Goal: Information Seeking & Learning: Check status

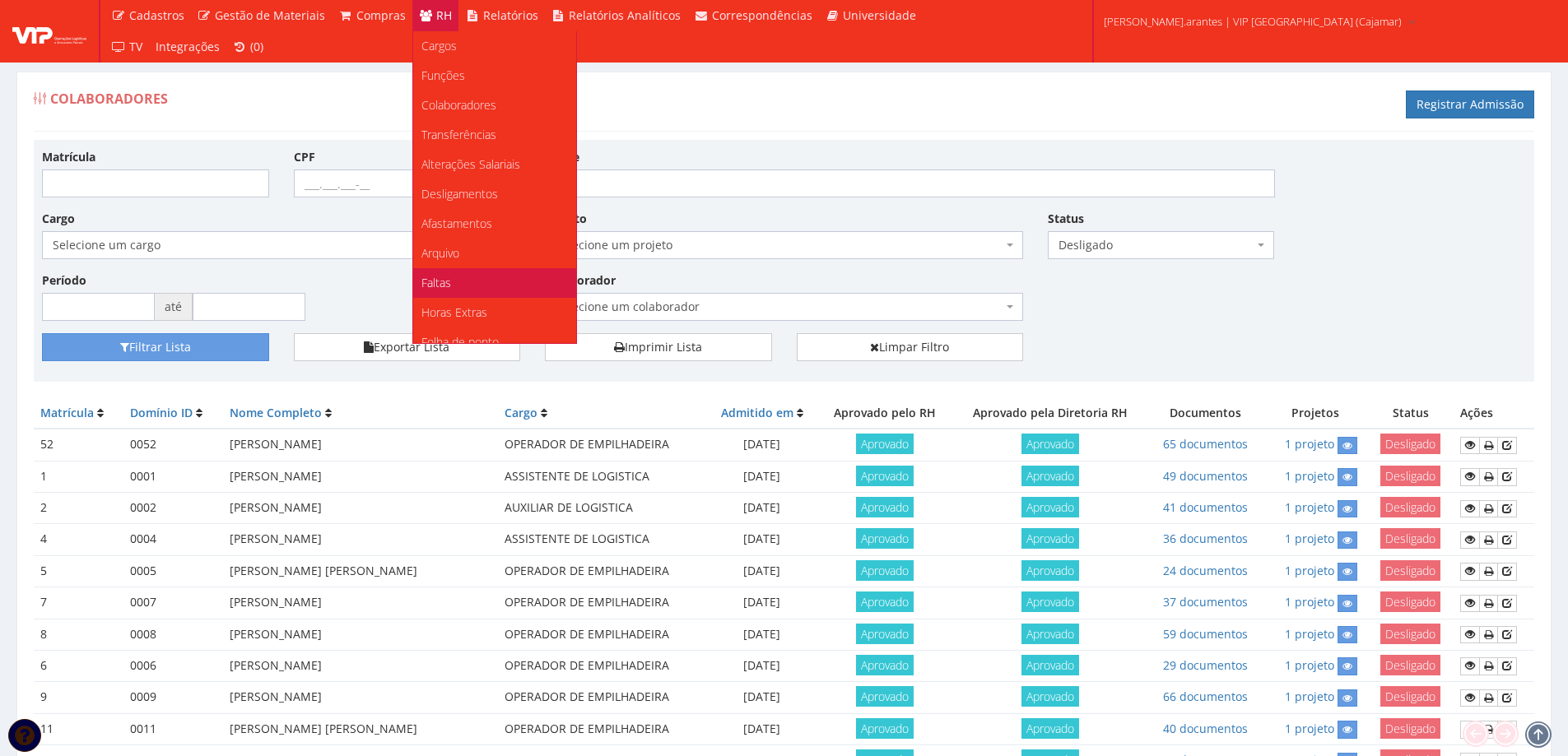
drag, startPoint x: 436, startPoint y: 279, endPoint x: 478, endPoint y: 278, distance: 42.0
click at [437, 279] on span "Faltas" at bounding box center [436, 283] width 29 height 16
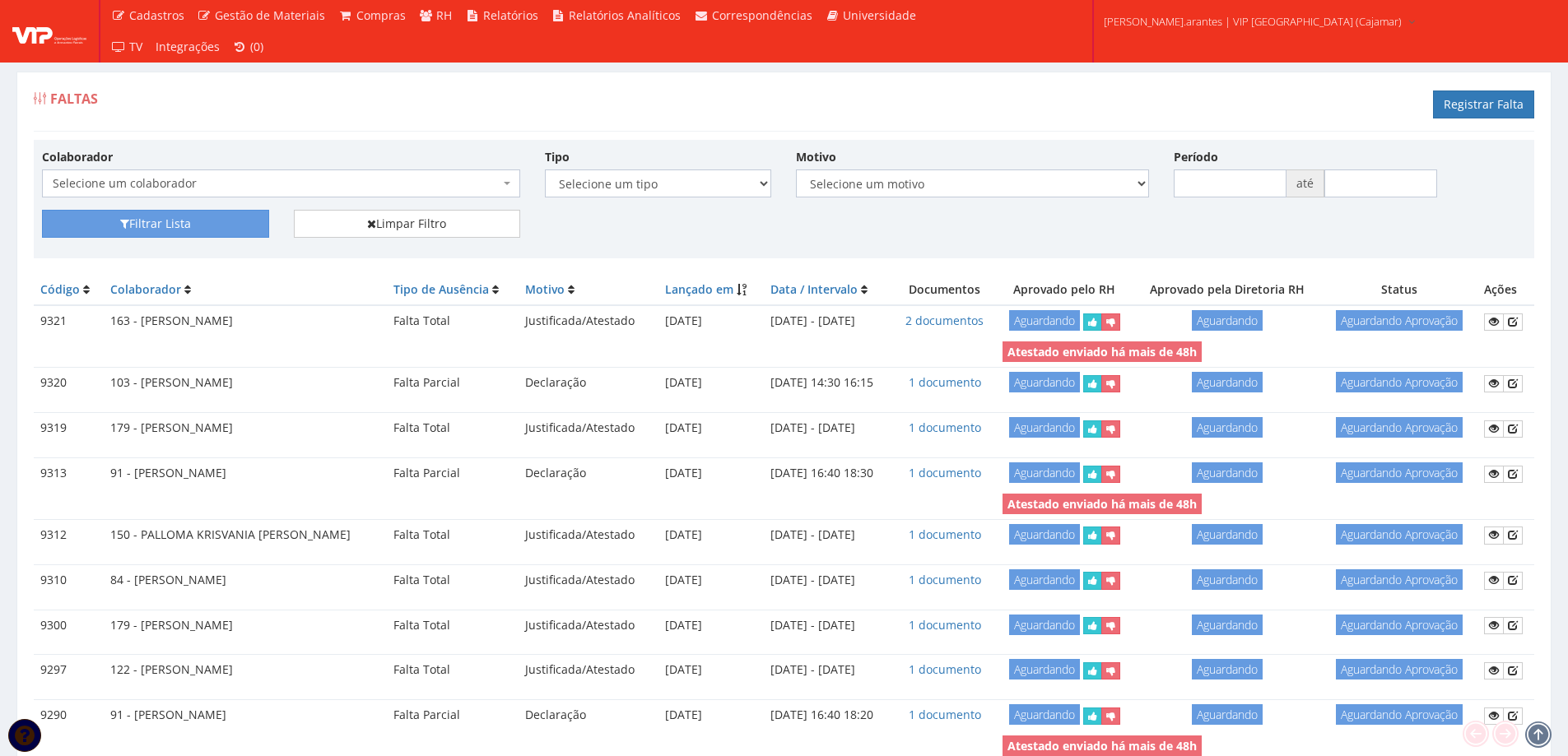
click at [324, 175] on span "Selecione um colaborador" at bounding box center [275, 183] width 447 height 17
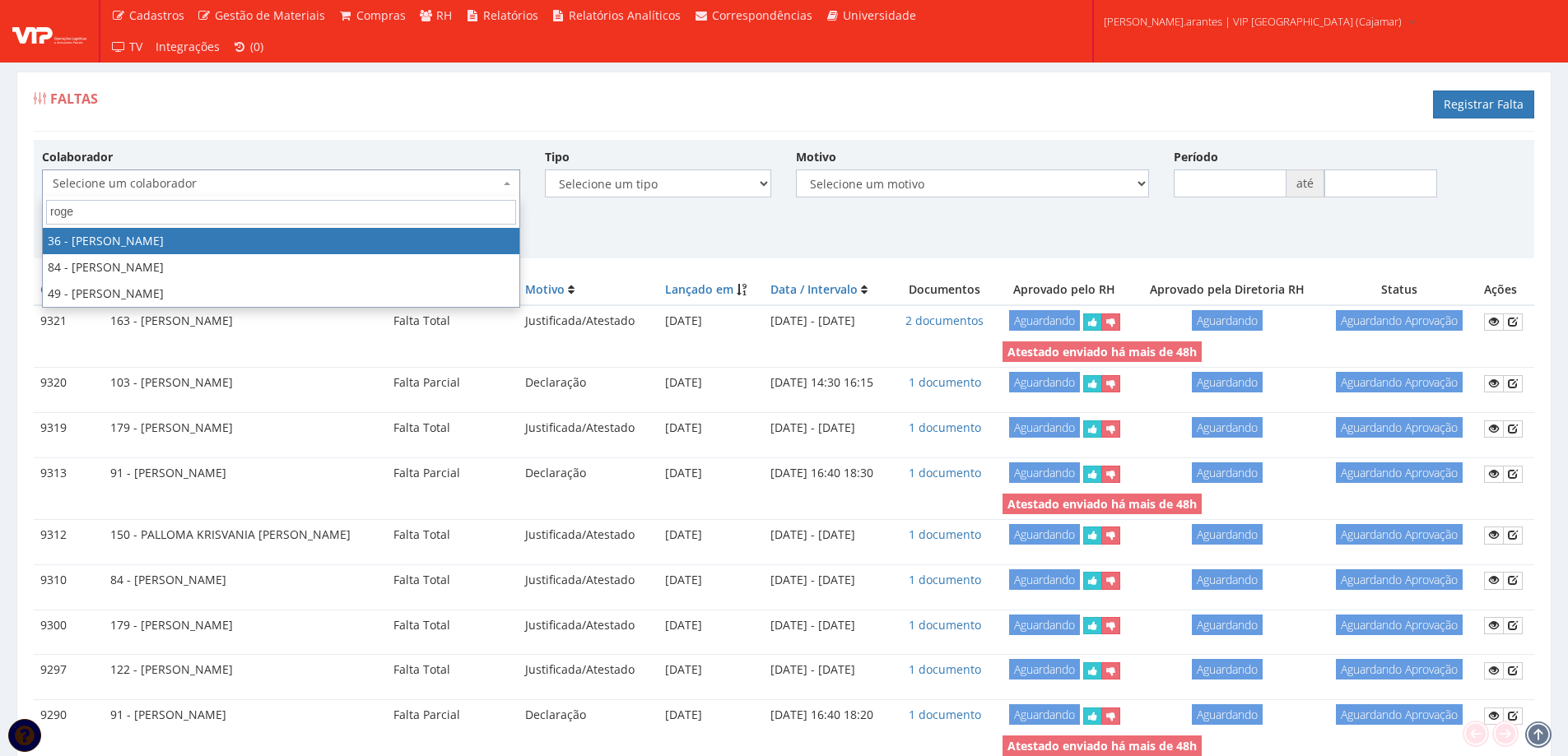
type input "roger"
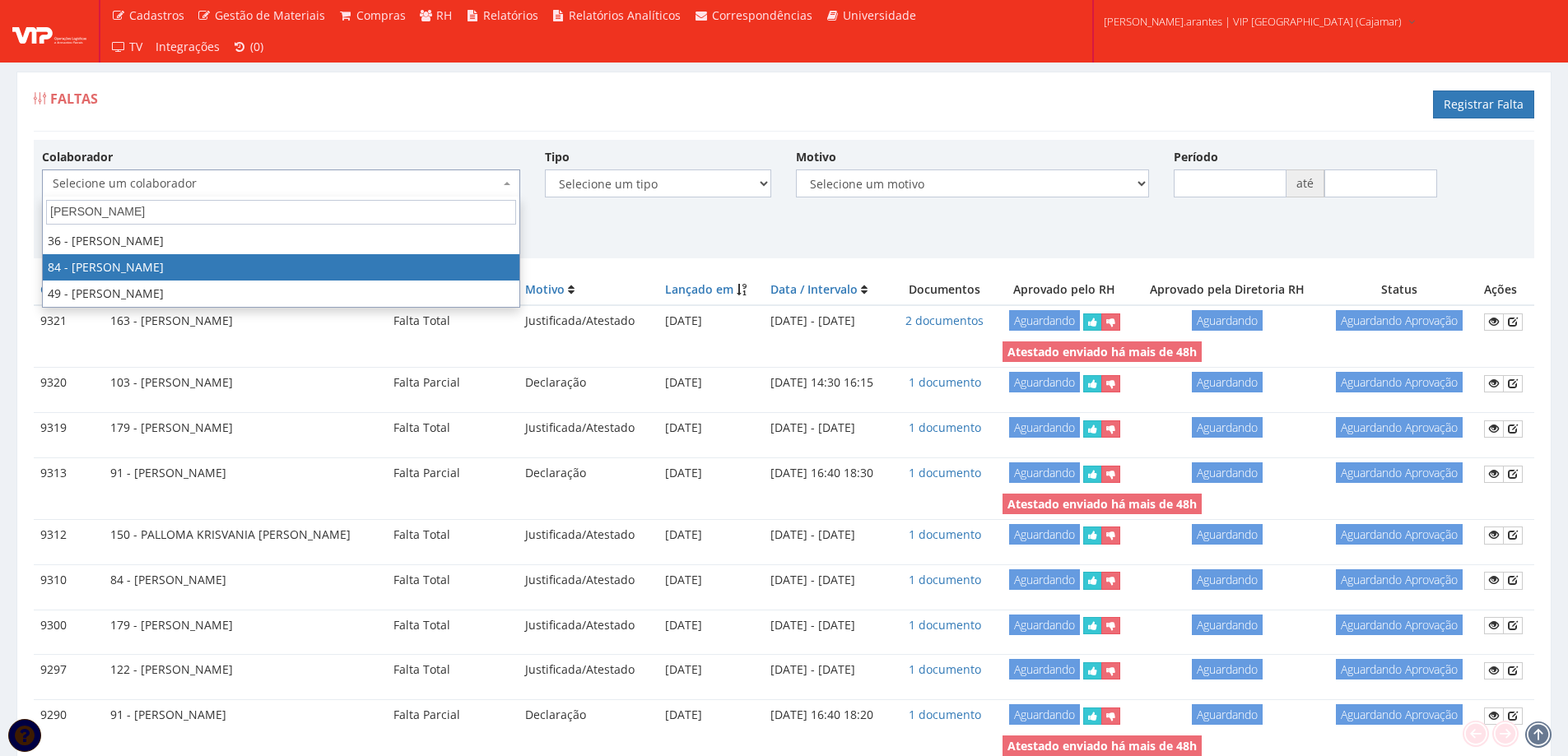
select select "3342"
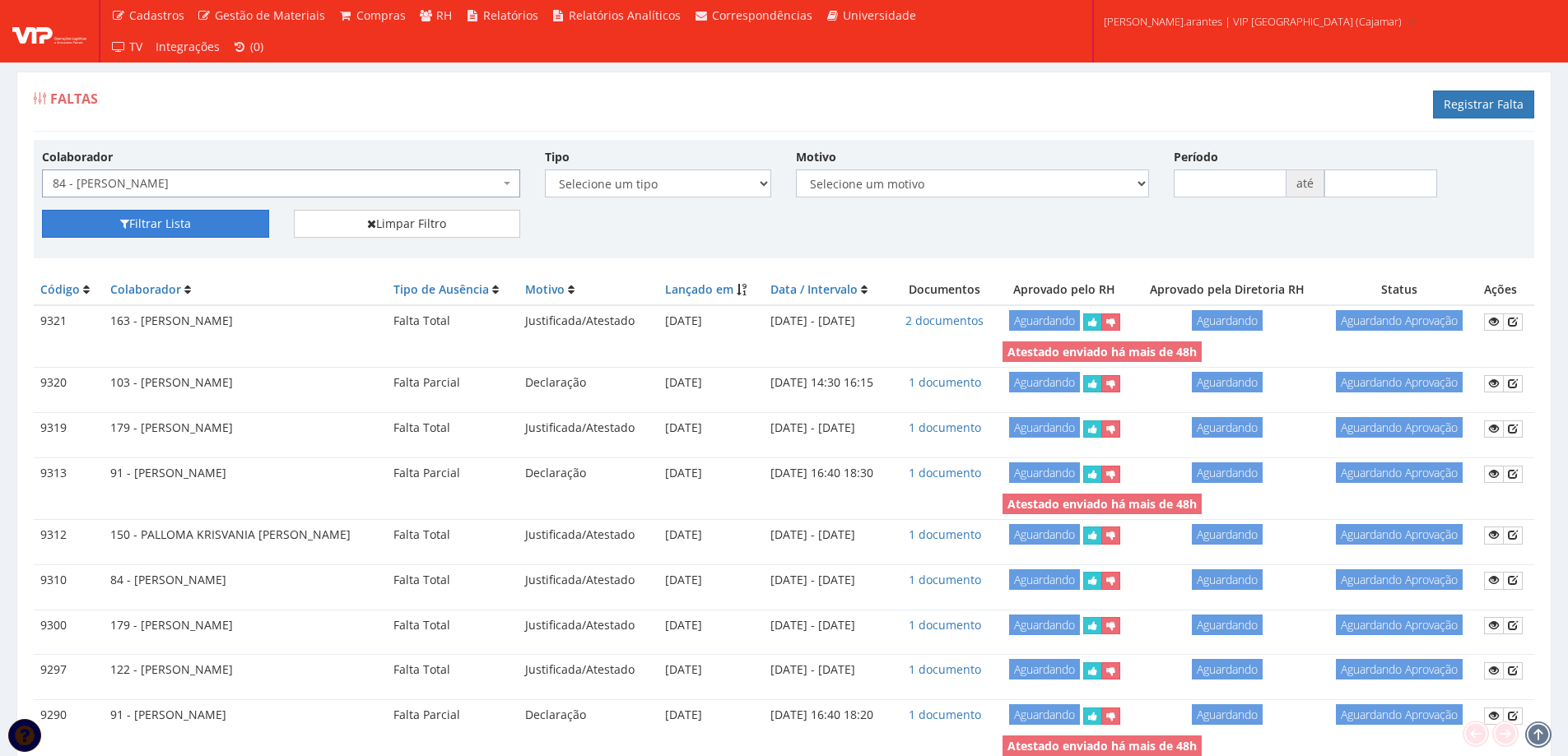
click at [199, 233] on button "Filtrar Lista" at bounding box center [156, 224] width 228 height 28
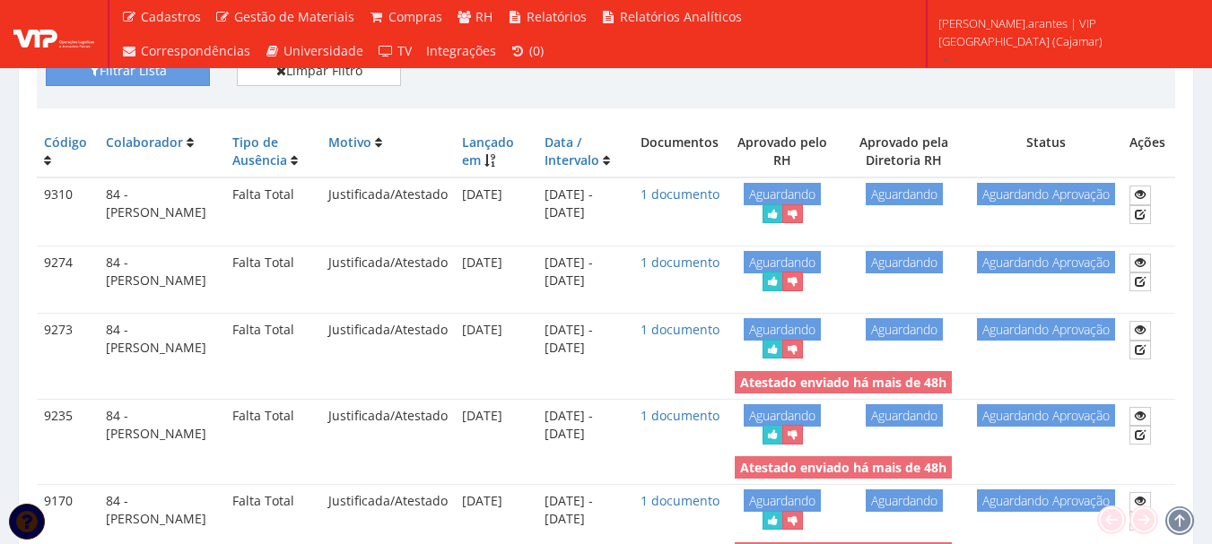
scroll to position [179, 0]
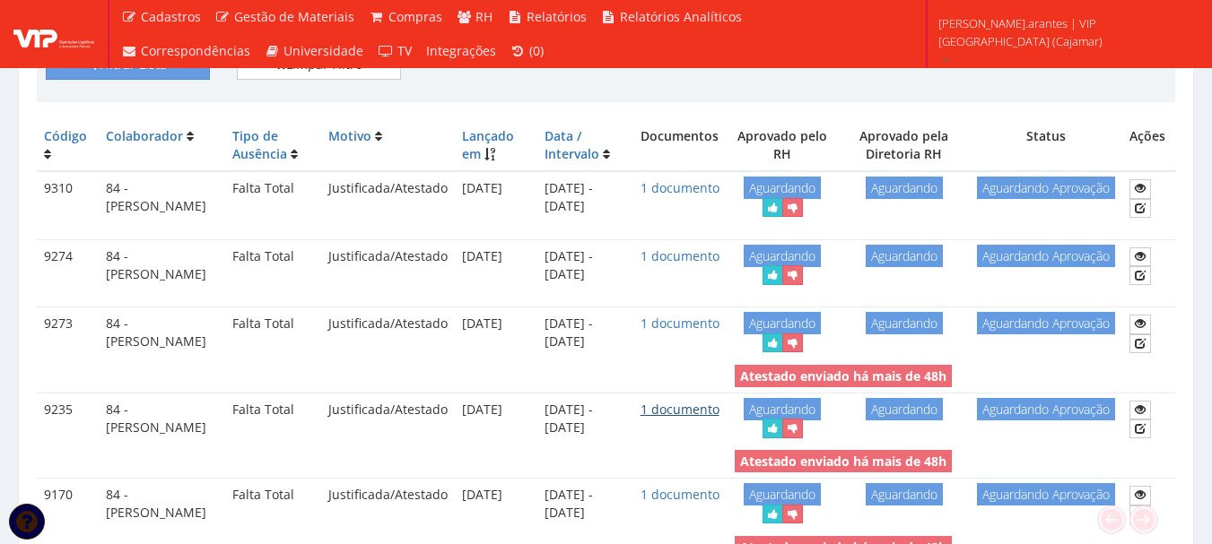
click at [671, 418] on link "1 documento" at bounding box center [679, 409] width 79 height 17
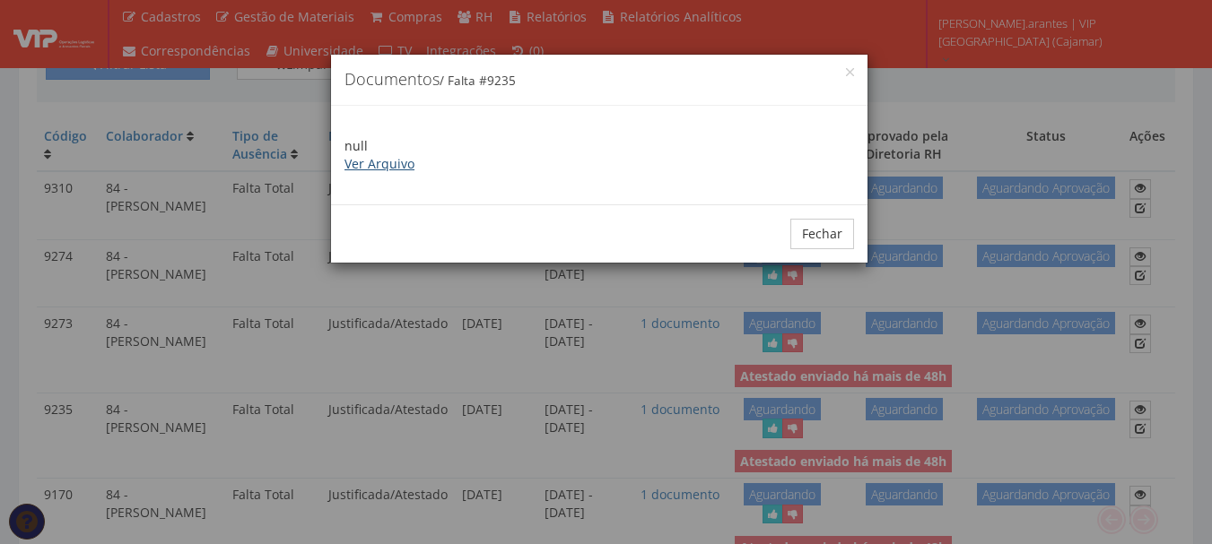
click at [382, 162] on link "Ver Arquivo" at bounding box center [379, 163] width 70 height 17
click at [822, 232] on button "Fechar" at bounding box center [822, 234] width 64 height 30
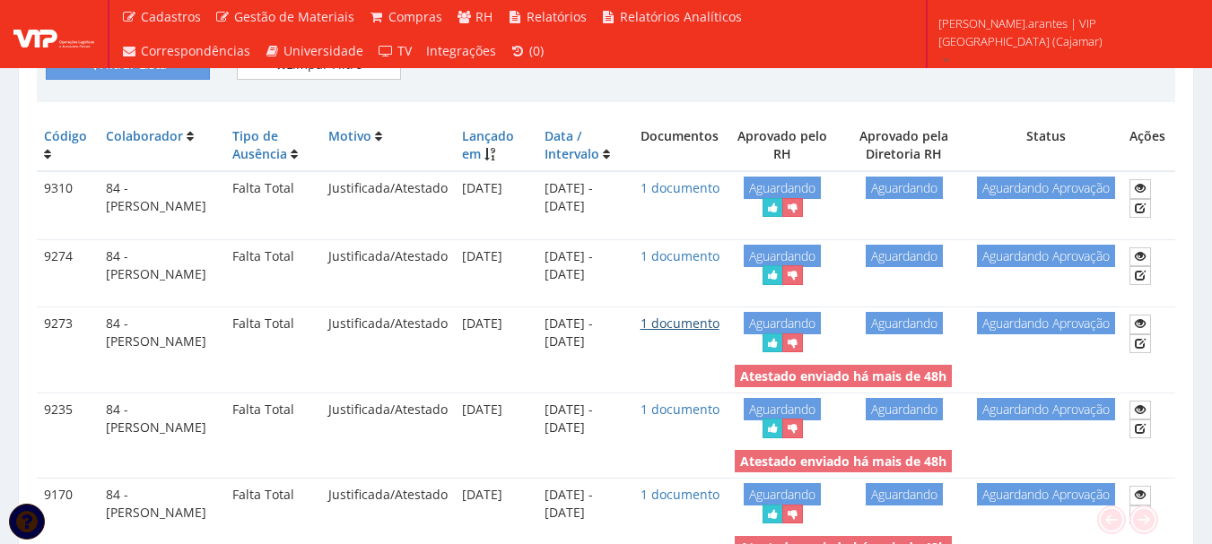
click at [697, 332] on link "1 documento" at bounding box center [679, 323] width 79 height 17
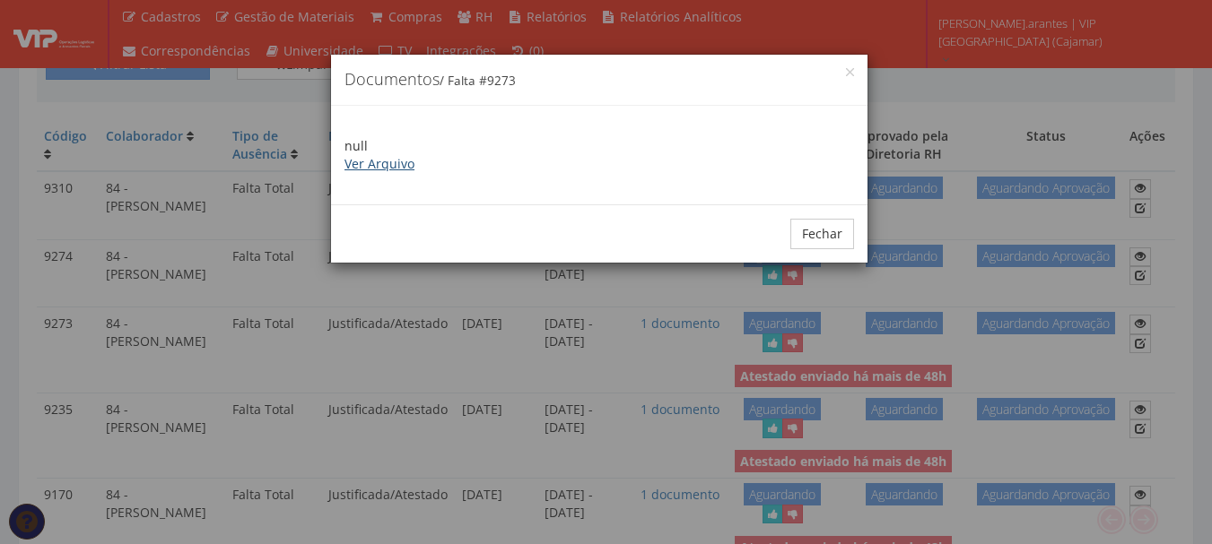
click at [400, 164] on link "Ver Arquivo" at bounding box center [379, 163] width 70 height 17
drag, startPoint x: 830, startPoint y: 227, endPoint x: 766, endPoint y: 250, distance: 67.8
click at [829, 227] on button "Fechar" at bounding box center [822, 234] width 64 height 30
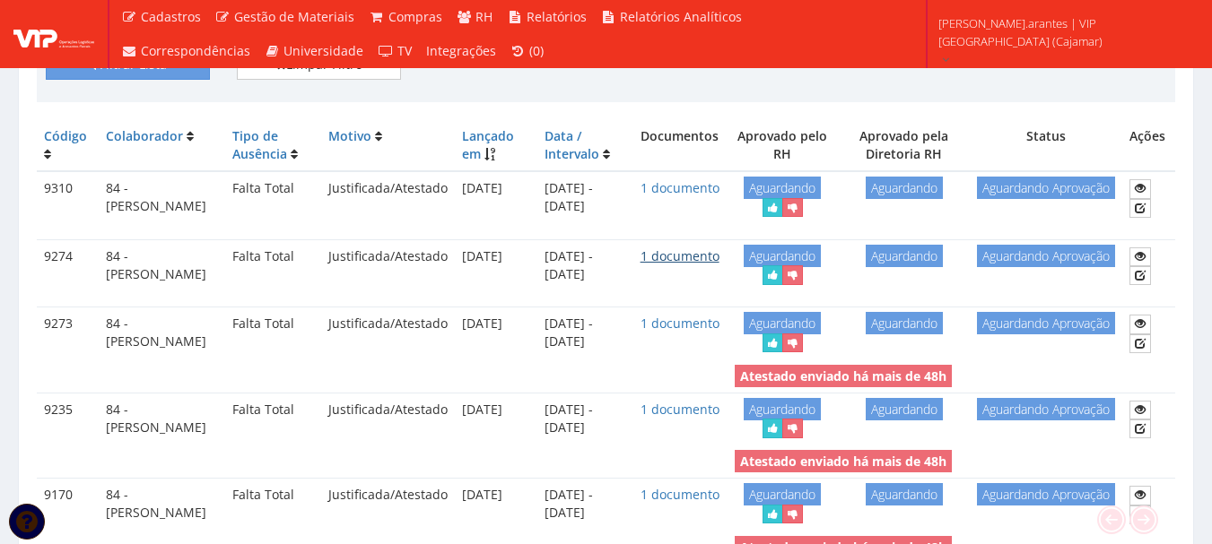
click at [689, 265] on link "1 documento" at bounding box center [679, 256] width 79 height 17
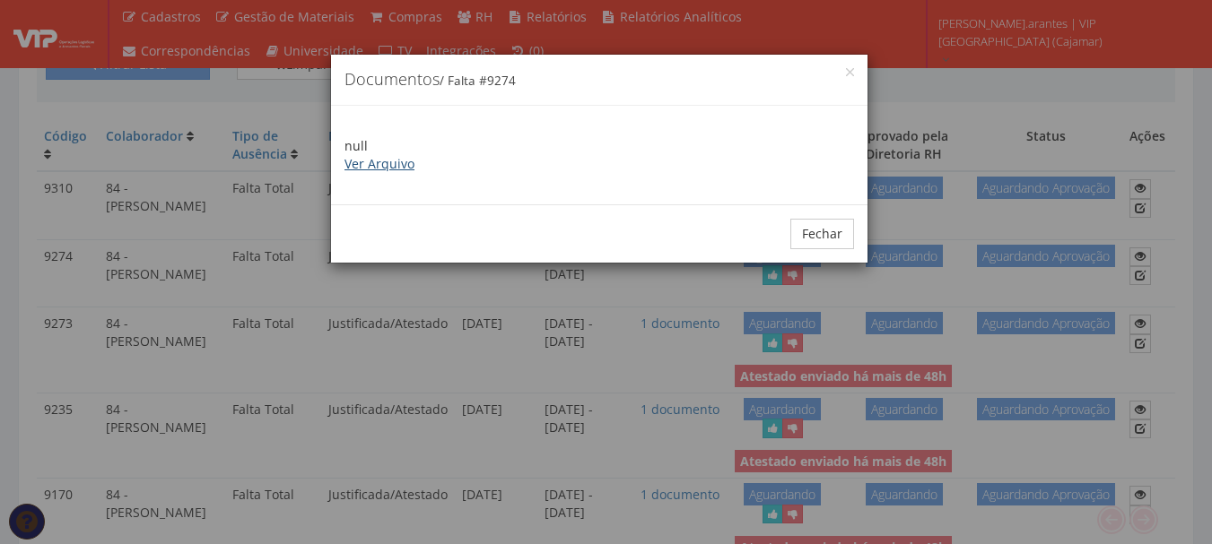
click at [366, 162] on link "Ver Arquivo" at bounding box center [379, 163] width 70 height 17
click at [827, 234] on button "Fechar" at bounding box center [822, 234] width 64 height 30
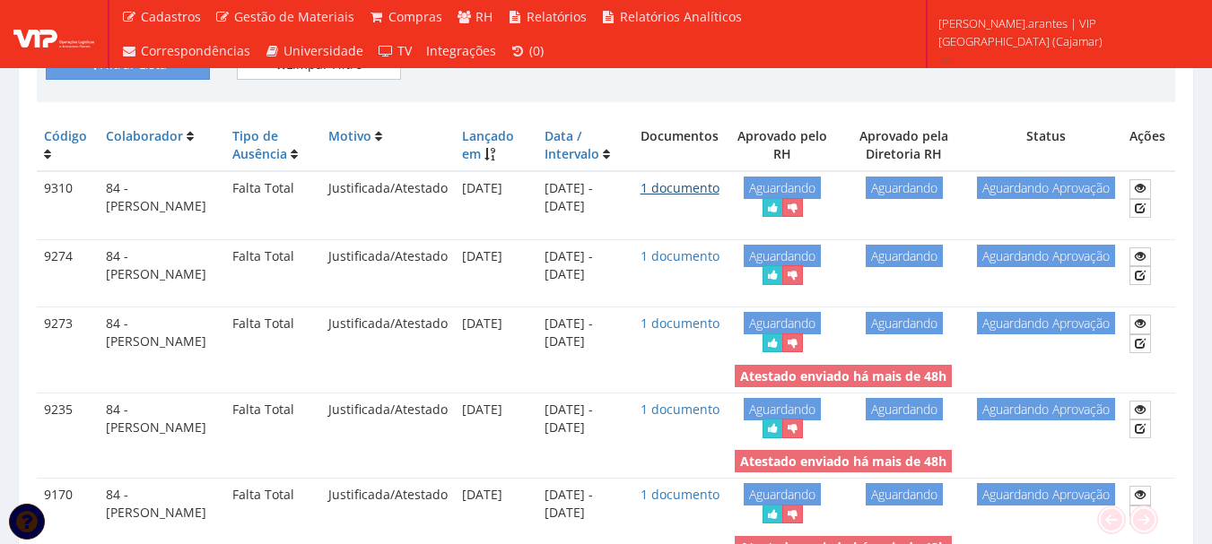
click at [704, 184] on link "1 documento" at bounding box center [679, 187] width 79 height 17
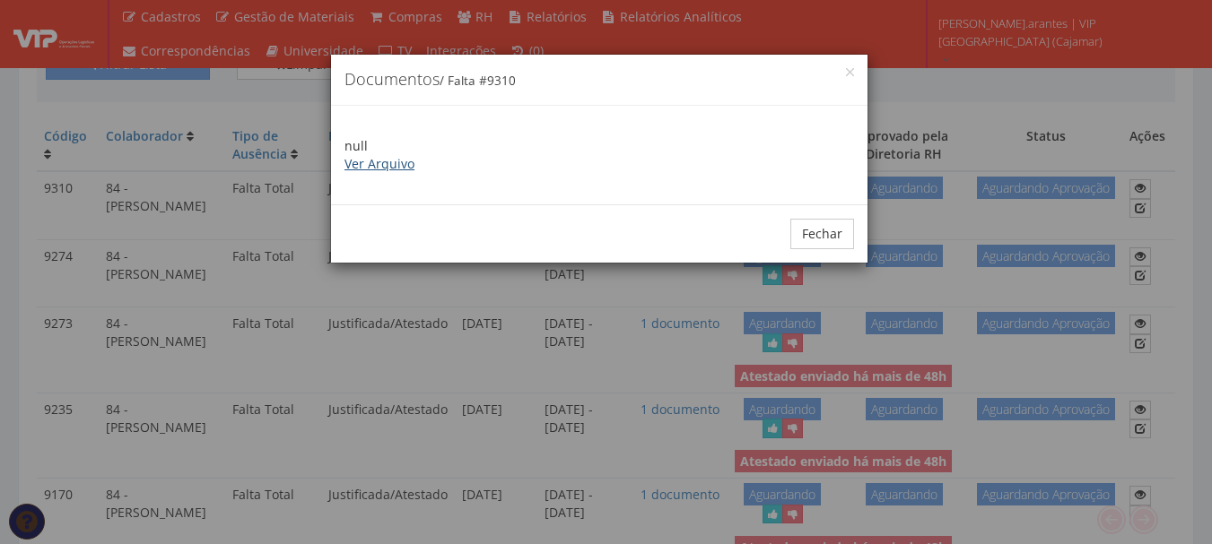
click at [377, 166] on link "Ver Arquivo" at bounding box center [379, 163] width 70 height 17
drag, startPoint x: 826, startPoint y: 238, endPoint x: 939, endPoint y: 187, distance: 123.7
click at [826, 237] on button "Fechar" at bounding box center [822, 234] width 64 height 30
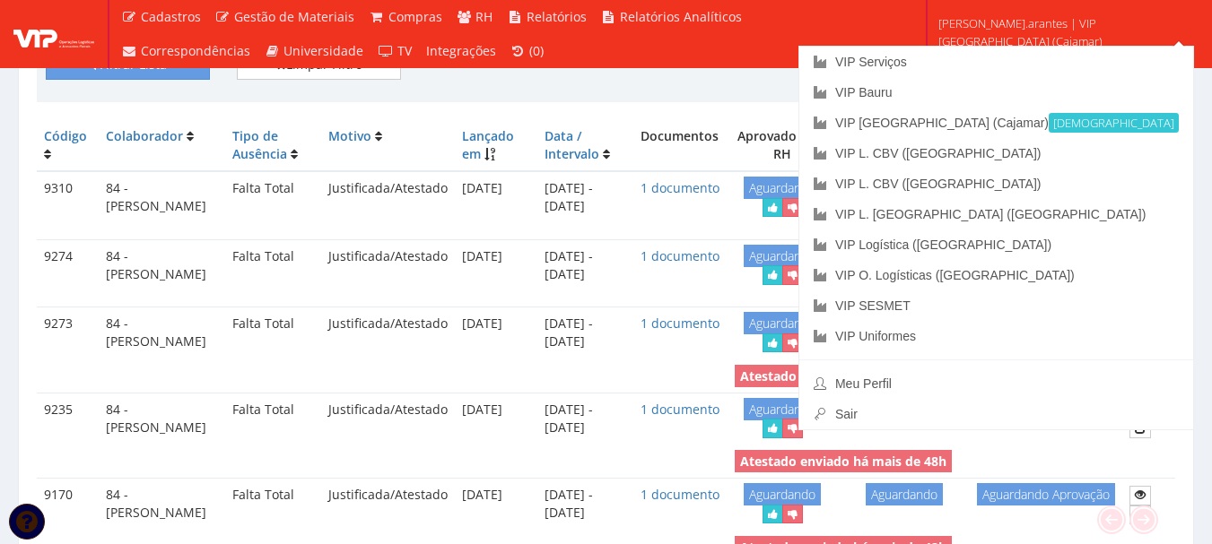
click at [1067, 32] on span "daniele.arantes | VIP Brasil (Cajamar)" at bounding box center [1063, 32] width 250 height 36
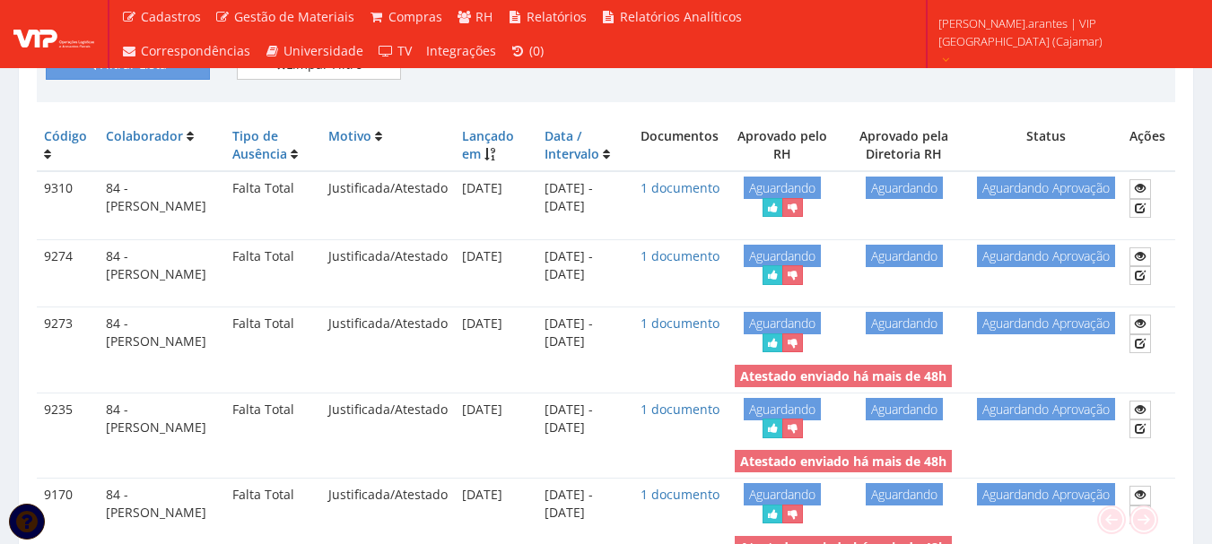
click at [1066, 39] on span "daniele.arantes | VIP Brasil (Cajamar)" at bounding box center [1063, 32] width 250 height 36
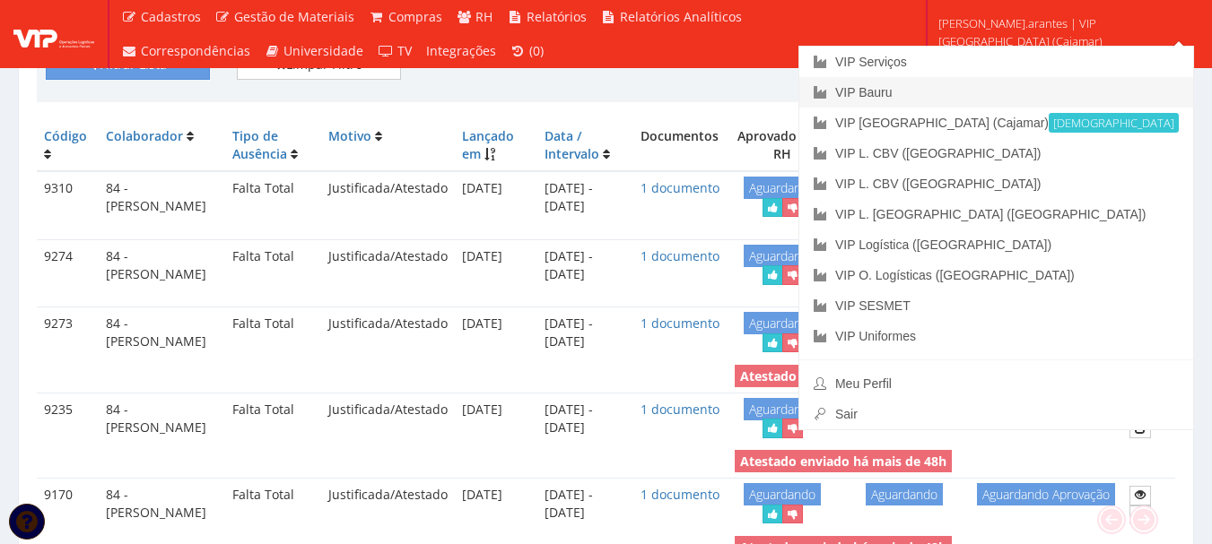
click at [1025, 93] on link "VIP Bauru" at bounding box center [996, 92] width 394 height 30
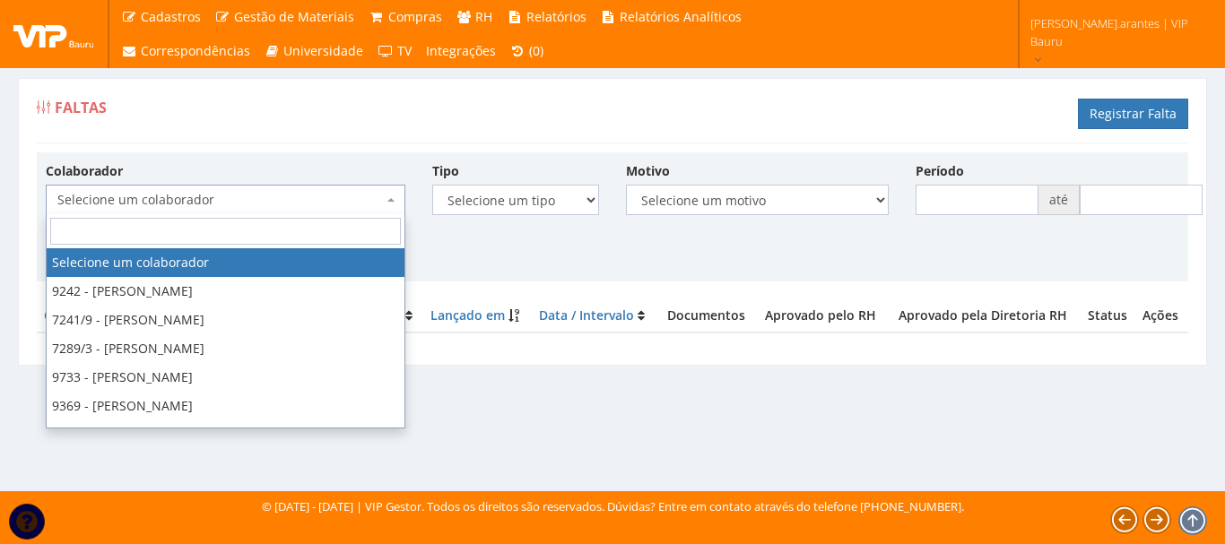
click at [231, 196] on span "Selecione um colaborador" at bounding box center [220, 200] width 326 height 18
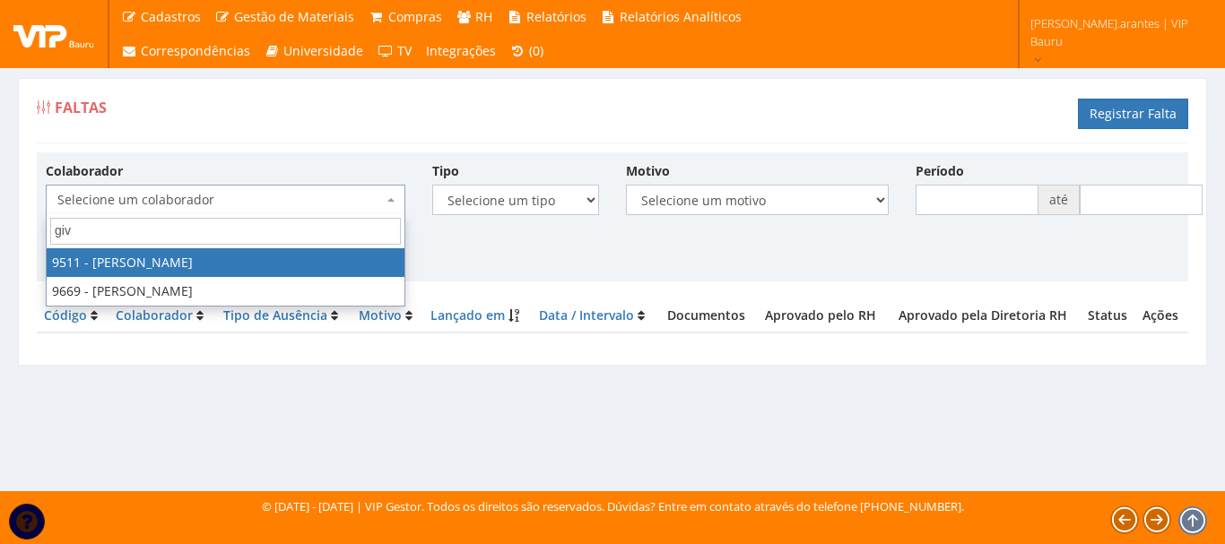
type input "givo"
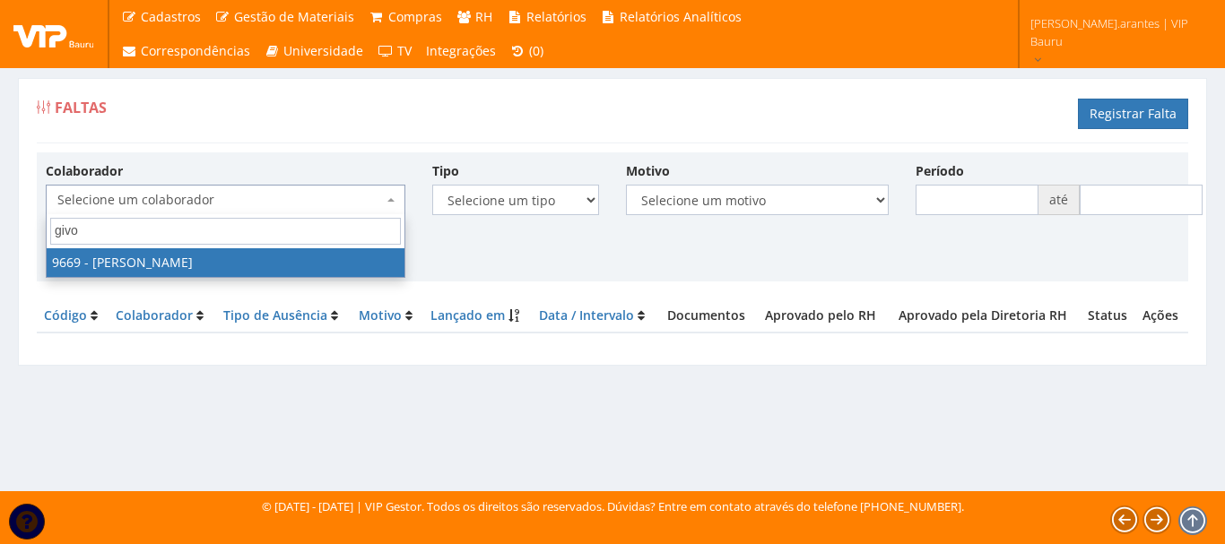
select select "3896"
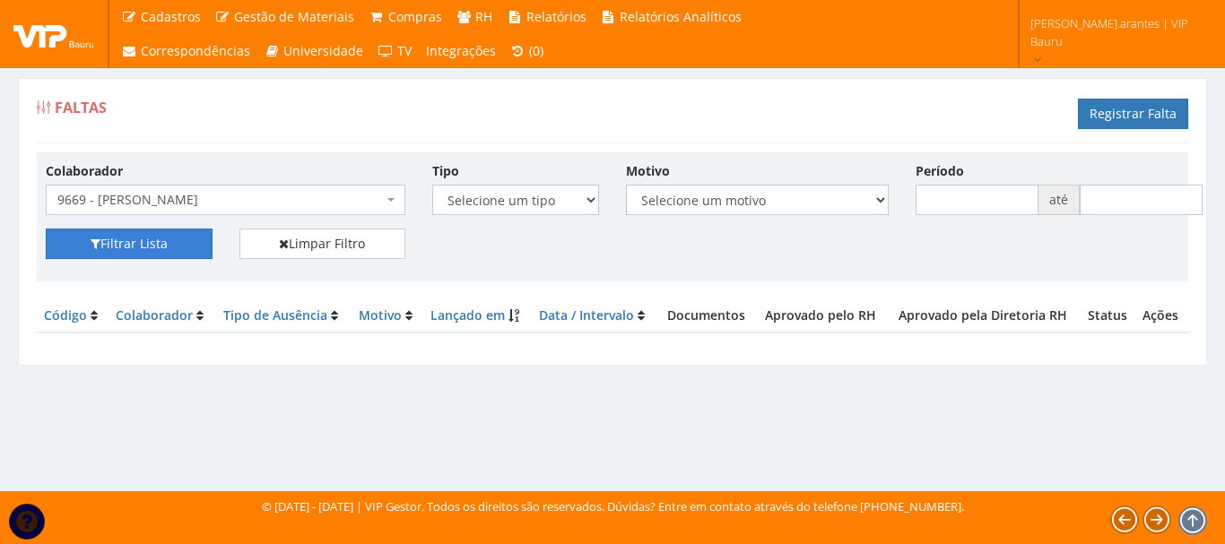
click at [150, 255] on button "Filtrar Lista" at bounding box center [129, 244] width 167 height 30
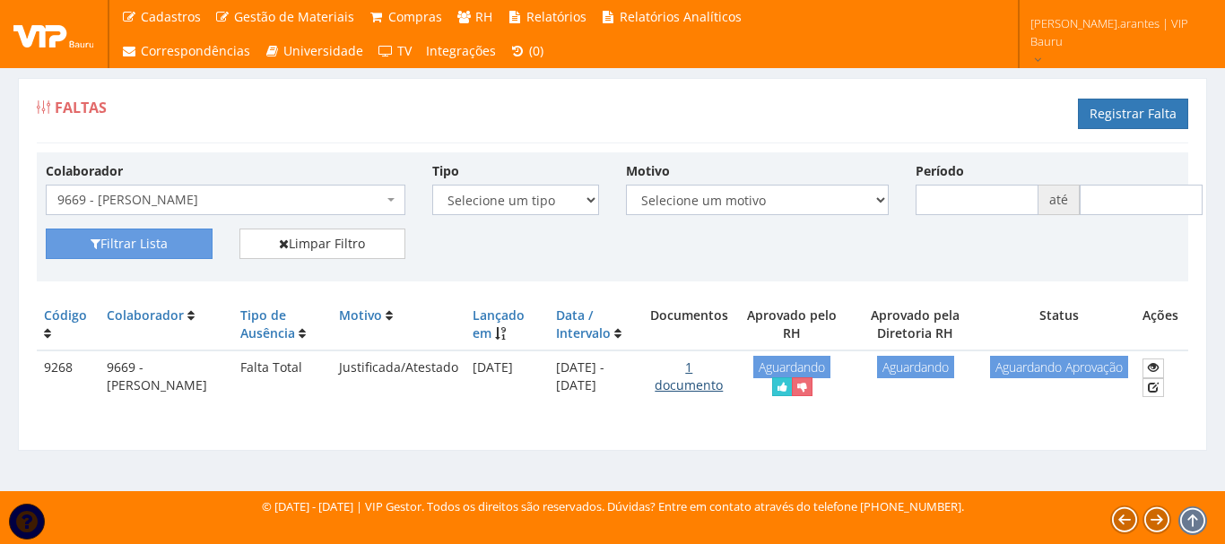
click at [697, 373] on link "1 documento" at bounding box center [689, 376] width 68 height 35
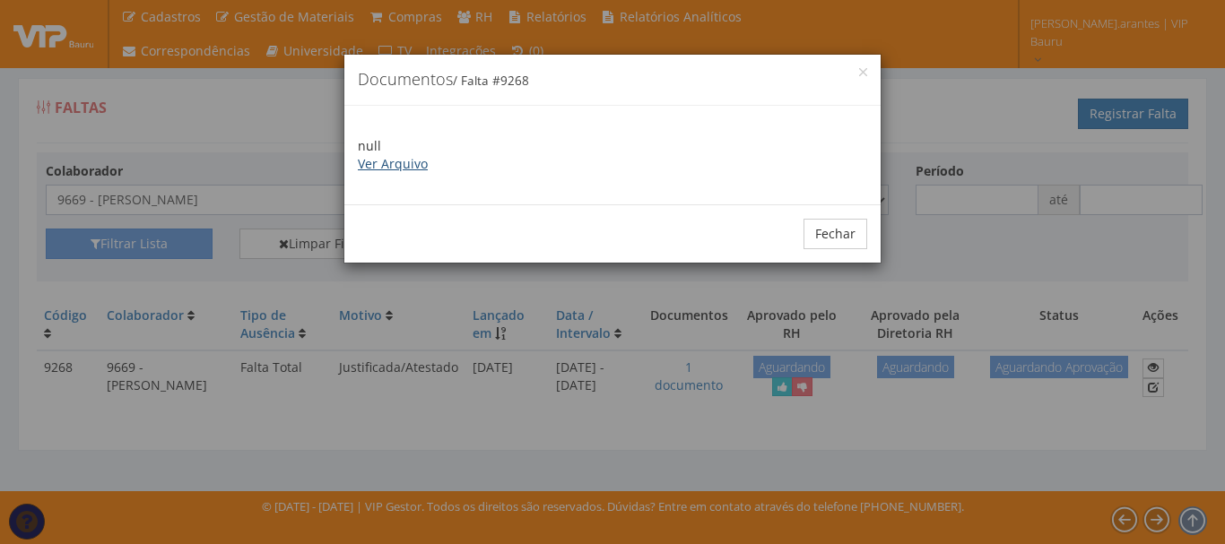
click at [396, 160] on link "Ver Arquivo" at bounding box center [393, 163] width 70 height 17
